Goal: Find specific page/section: Find specific page/section

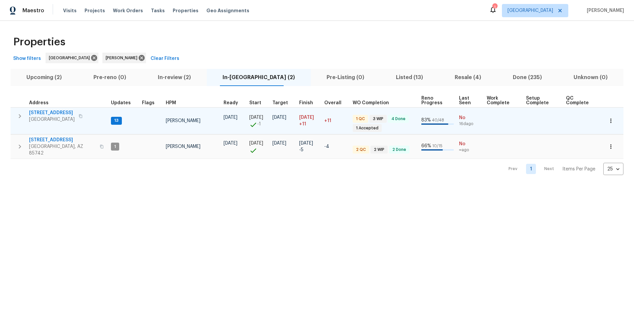
click at [608, 121] on icon "button" at bounding box center [611, 120] width 7 height 7
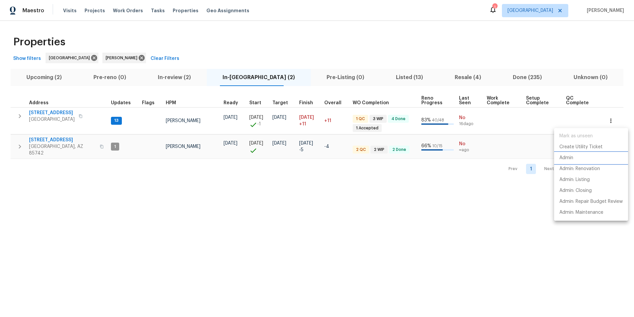
click at [572, 157] on p "Admin" at bounding box center [567, 157] width 14 height 7
click at [611, 78] on div at bounding box center [317, 158] width 634 height 317
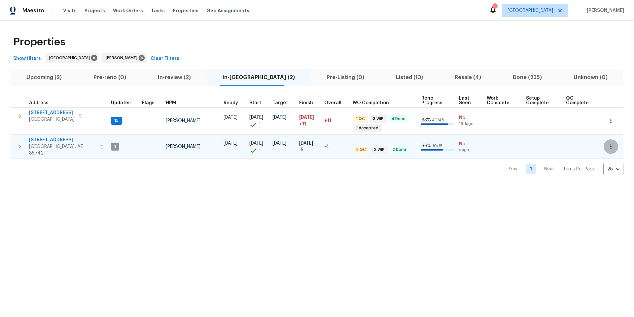
click at [608, 144] on icon "button" at bounding box center [611, 146] width 7 height 7
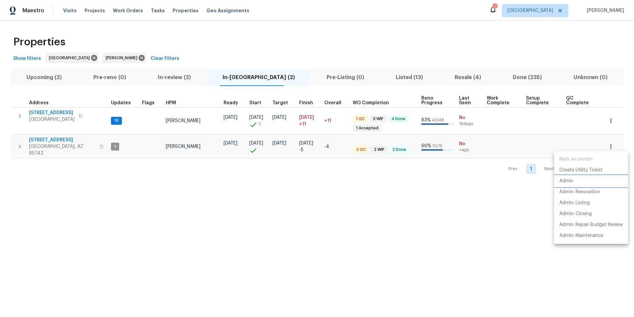
click at [572, 182] on p "Admin" at bounding box center [567, 180] width 14 height 7
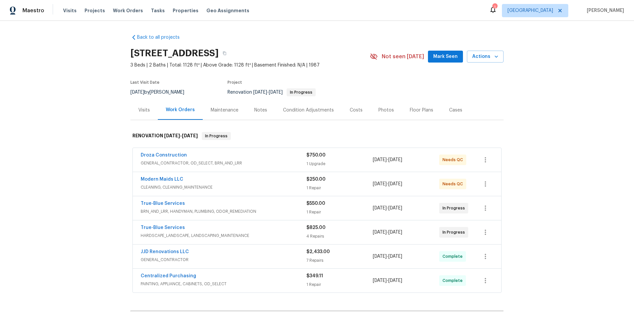
click at [350, 110] on div "Costs" at bounding box center [356, 110] width 13 height 7
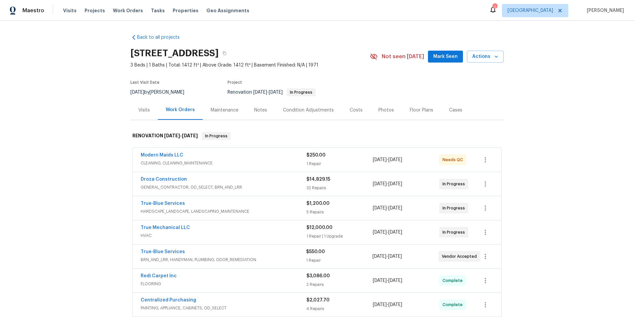
click at [350, 110] on div "Costs" at bounding box center [356, 110] width 13 height 7
